Goal: Information Seeking & Learning: Learn about a topic

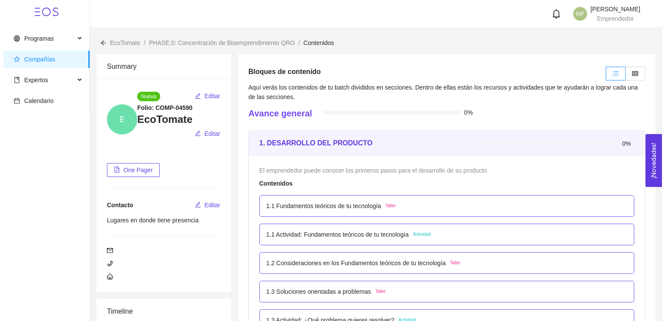
scroll to position [140, 0]
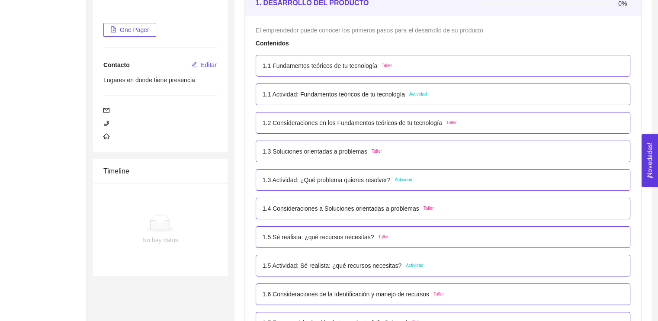
click at [361, 63] on p "1.1 Fundamentos teóricos de tu tecnología" at bounding box center [320, 66] width 115 height 10
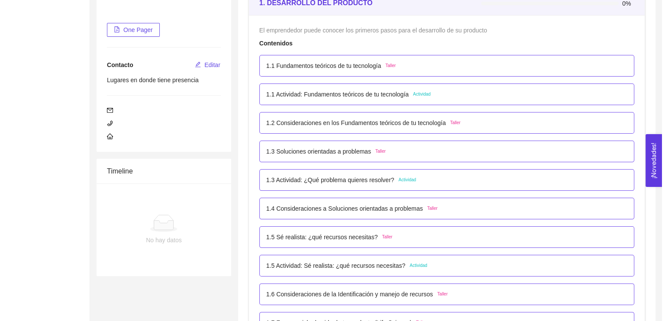
scroll to position [0, 0]
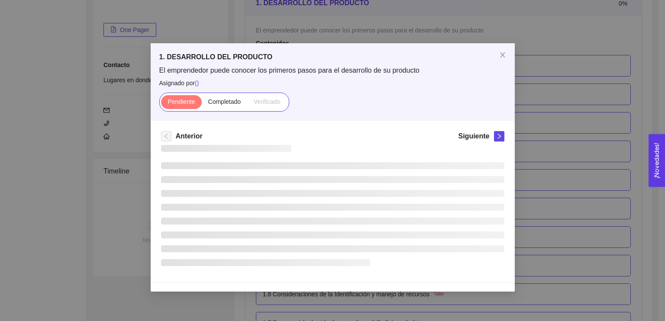
click at [418, 124] on div "Anterior Siguiente" at bounding box center [333, 202] width 364 height 162
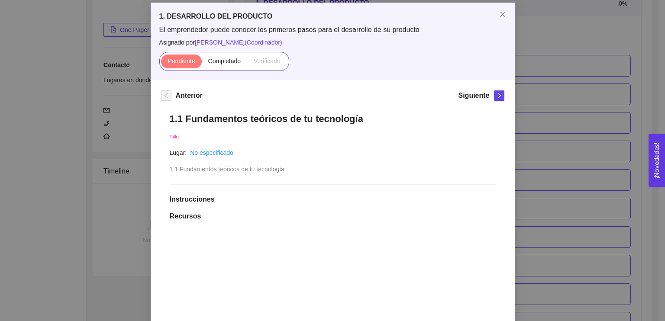
scroll to position [40, 0]
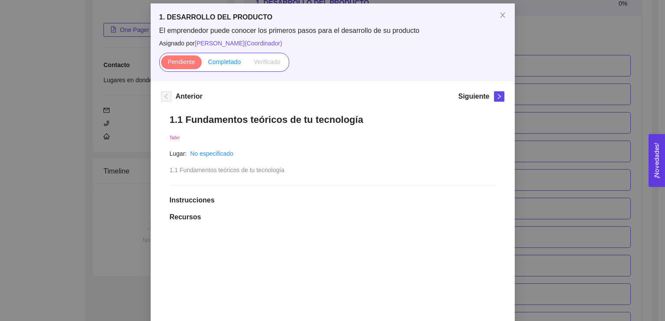
click at [223, 64] on span "Completado" at bounding box center [224, 61] width 33 height 7
click at [202, 64] on input "Completado" at bounding box center [202, 64] width 0 height 0
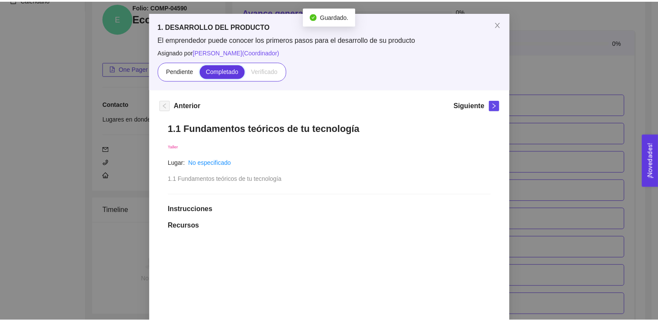
scroll to position [31, 0]
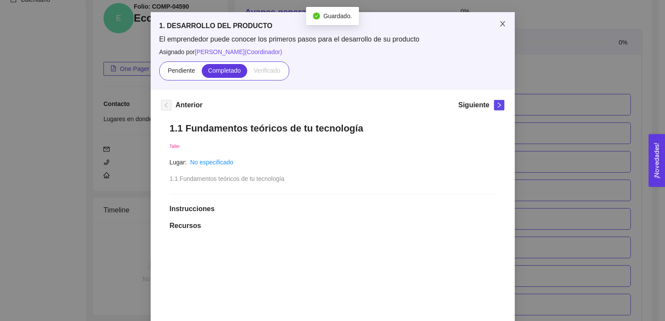
click at [500, 26] on icon "close" at bounding box center [502, 23] width 5 height 5
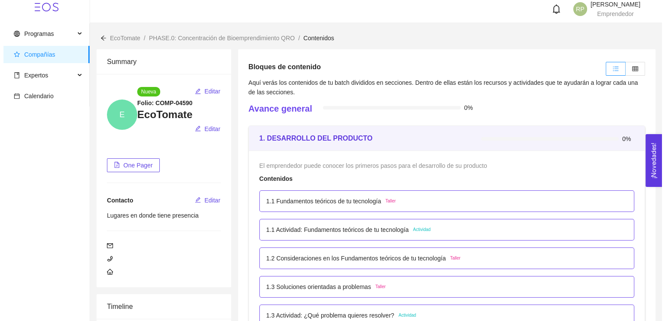
scroll to position [4, 0]
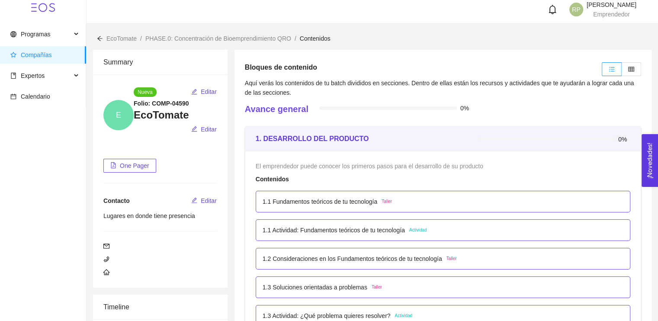
click at [329, 202] on p "1.1 Fundamentos teóricos de tu tecnología" at bounding box center [320, 202] width 115 height 10
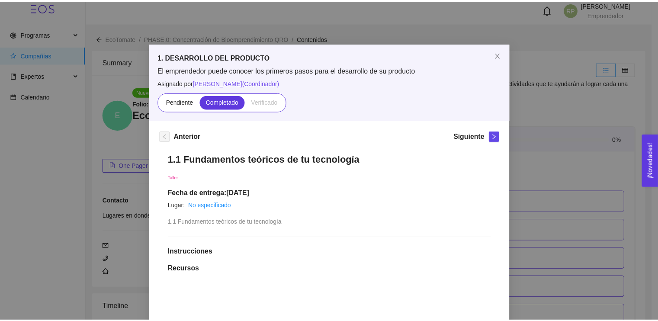
scroll to position [0, 0]
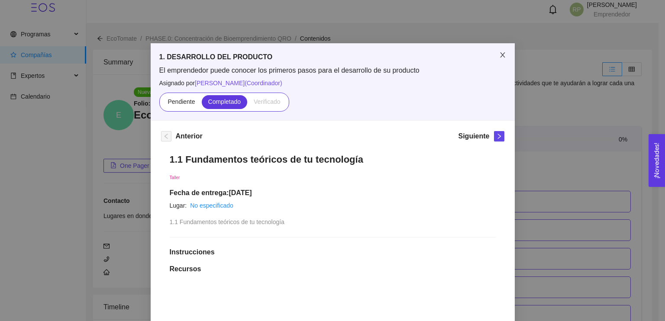
click at [501, 55] on icon "close" at bounding box center [502, 54] width 7 height 7
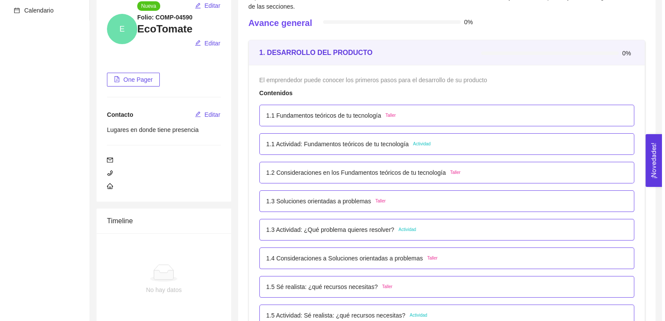
scroll to position [93, 0]
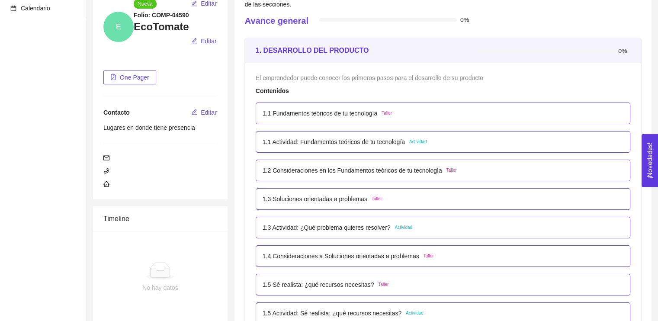
click at [352, 111] on p "1.1 Fundamentos teóricos de tu tecnología" at bounding box center [320, 114] width 115 height 10
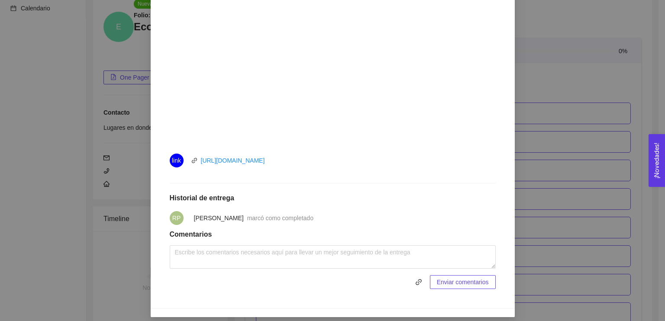
scroll to position [299, 0]
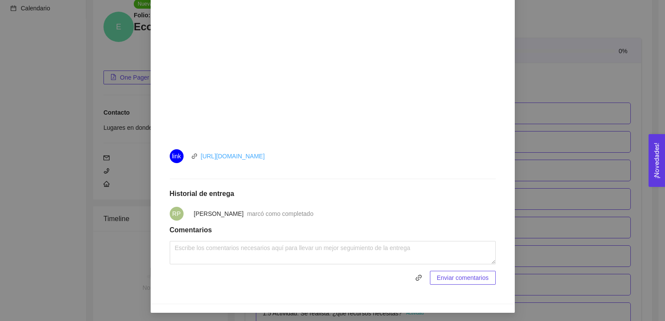
click at [225, 154] on link "https://youtu.be/o8IlJ8gNimw" at bounding box center [233, 156] width 64 height 7
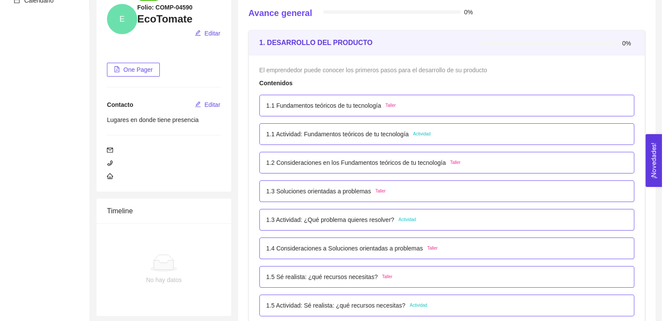
scroll to position [154, 0]
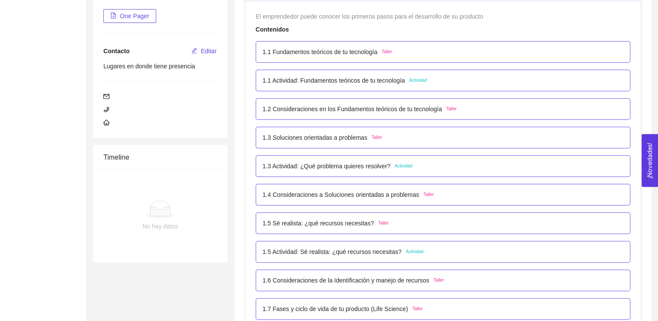
click at [400, 110] on p "1.2 Consideraciones en los Fundamentos teóricos de tu tecnología" at bounding box center [353, 109] width 180 height 10
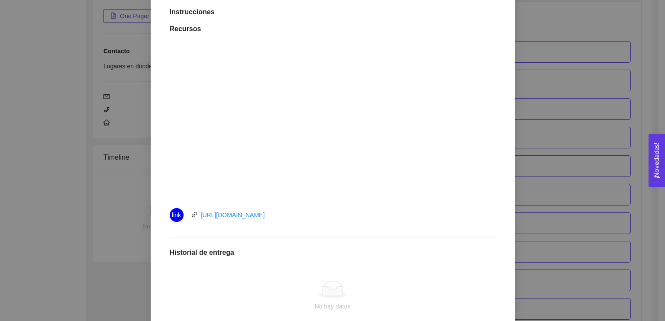
scroll to position [229, 0]
click at [263, 215] on link "[URL][DOMAIN_NAME]" at bounding box center [233, 213] width 64 height 7
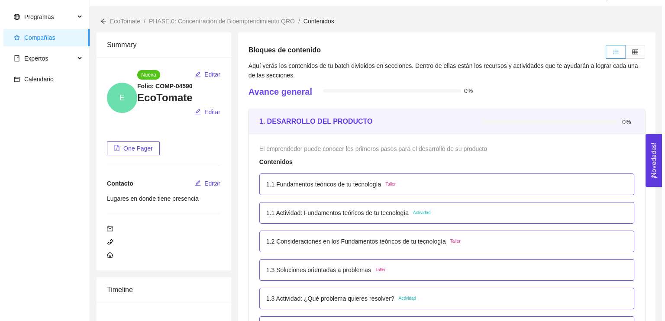
scroll to position [23, 0]
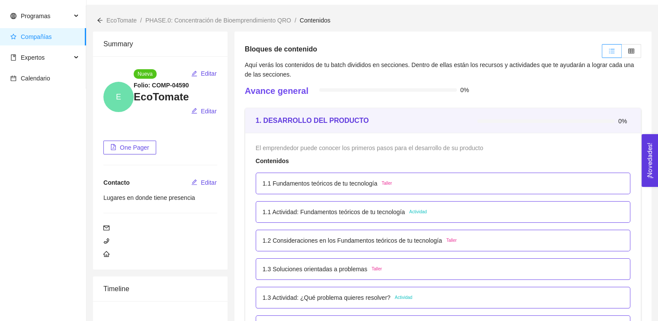
click at [358, 240] on p "1.2 Consideraciones en los Fundamentos teóricos de tu tecnología" at bounding box center [353, 241] width 180 height 10
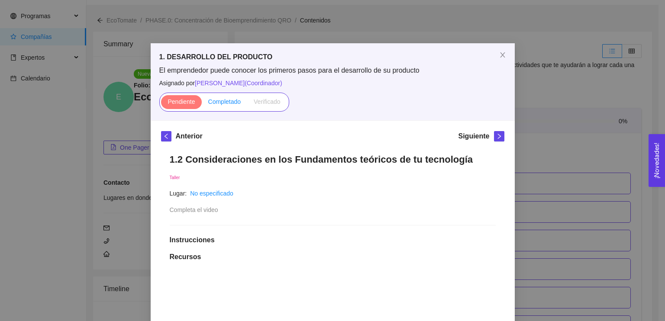
click at [224, 100] on span "Completado" at bounding box center [224, 101] width 33 height 7
click at [202, 104] on input "Completado" at bounding box center [202, 104] width 0 height 0
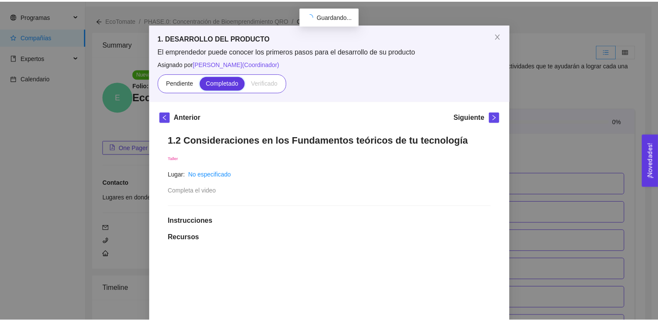
scroll to position [27, 0]
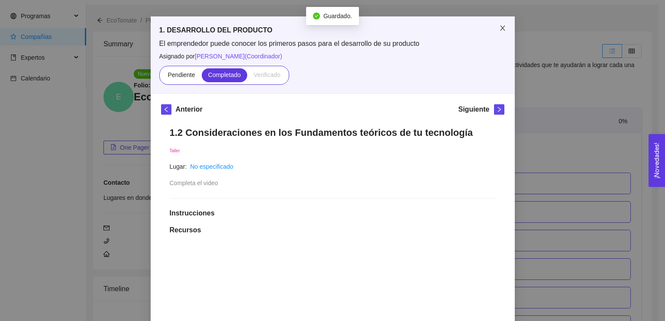
click at [500, 28] on icon "close" at bounding box center [502, 28] width 5 height 5
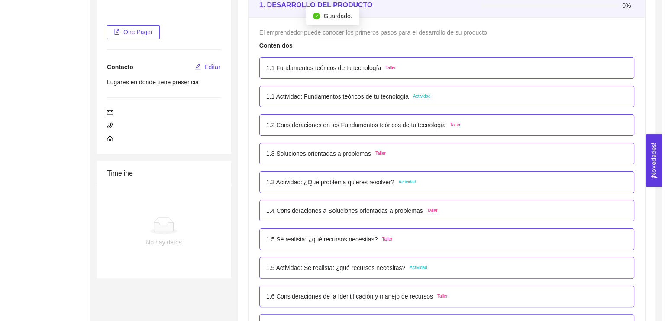
scroll to position [138, 0]
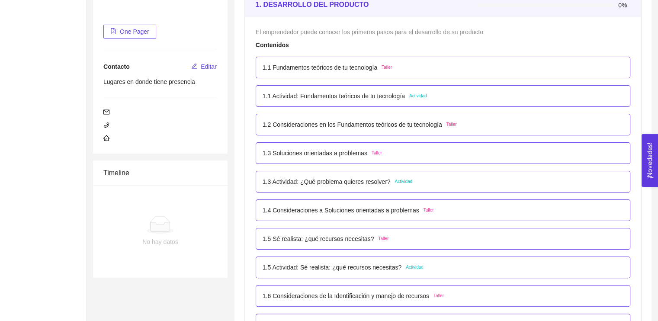
click at [332, 158] on div "1.3 Soluciones orientadas a problemas Taller" at bounding box center [443, 153] width 375 height 22
click at [367, 150] on div "1.3 Soluciones orientadas a problemas Taller" at bounding box center [322, 153] width 119 height 10
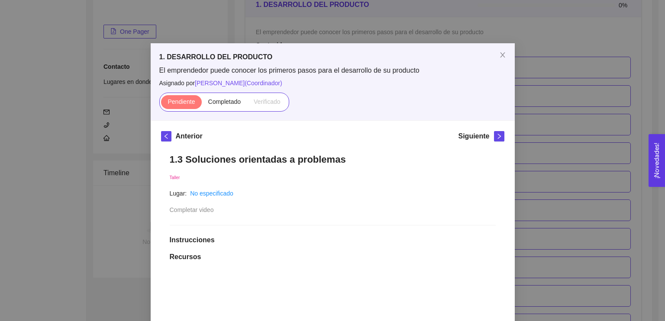
scroll to position [0, 0]
click at [219, 97] on label "Completado" at bounding box center [225, 102] width 46 height 14
click at [202, 104] on input "Completado" at bounding box center [202, 104] width 0 height 0
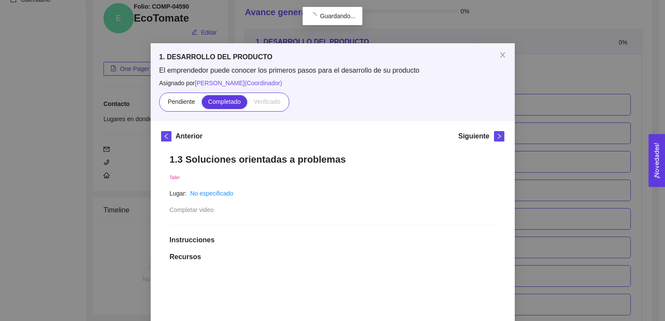
scroll to position [138, 0]
